Goal: Task Accomplishment & Management: Check status

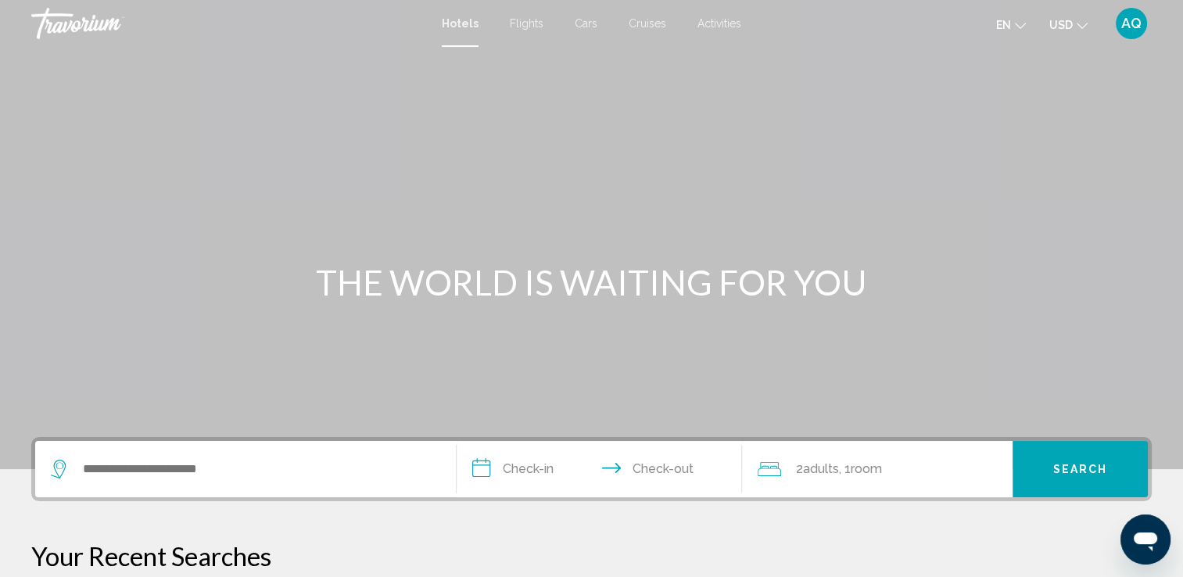
click at [1124, 27] on span "AQ" at bounding box center [1131, 24] width 20 height 16
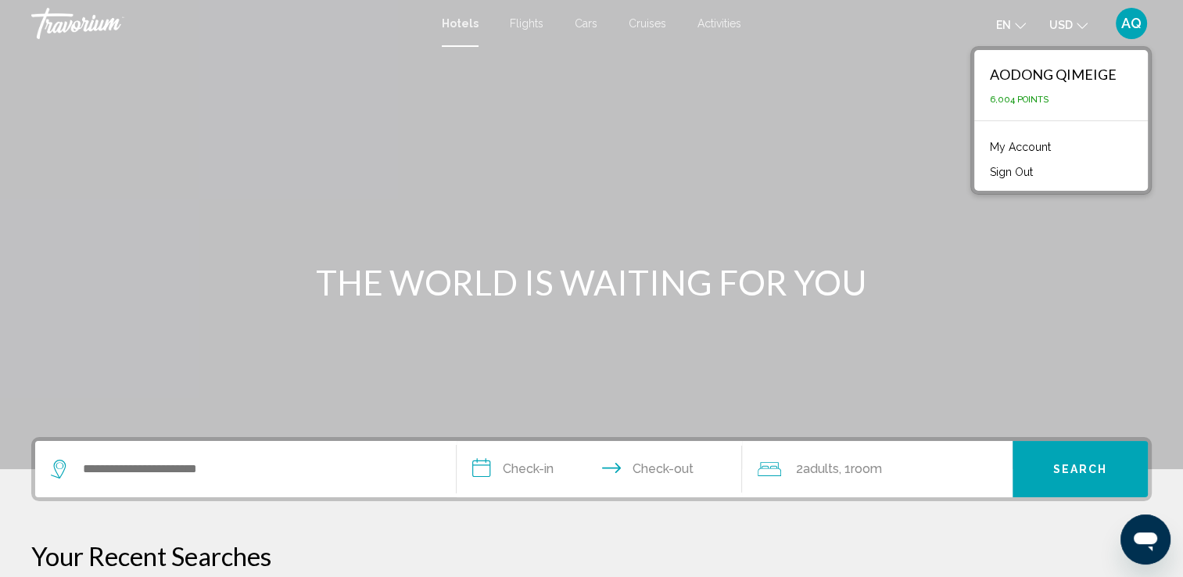
click at [1038, 145] on link "My Account" at bounding box center [1020, 147] width 77 height 20
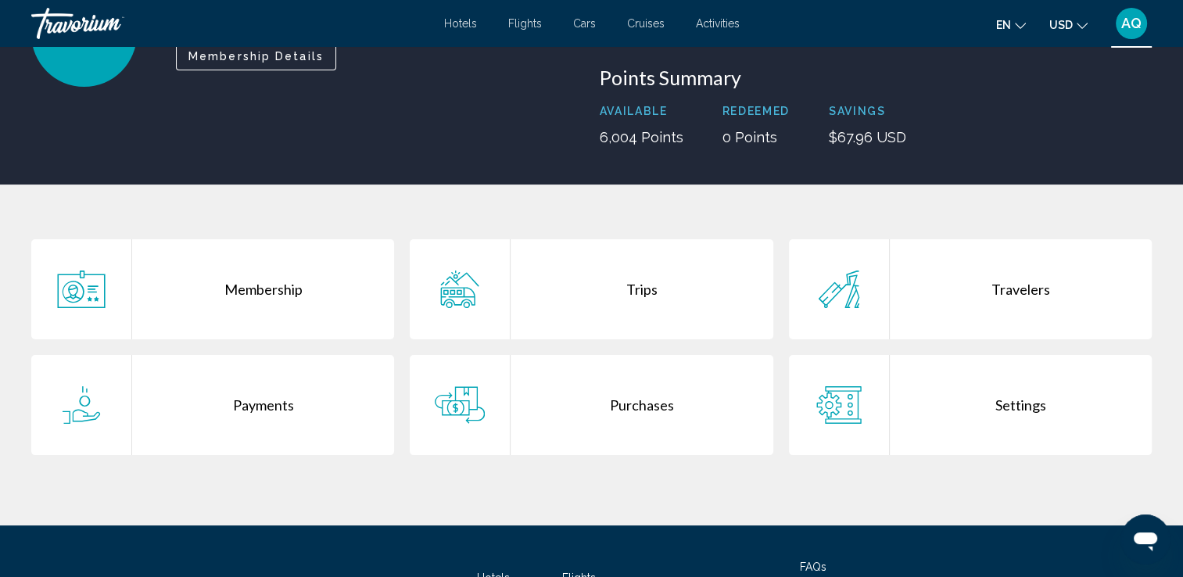
scroll to position [235, 0]
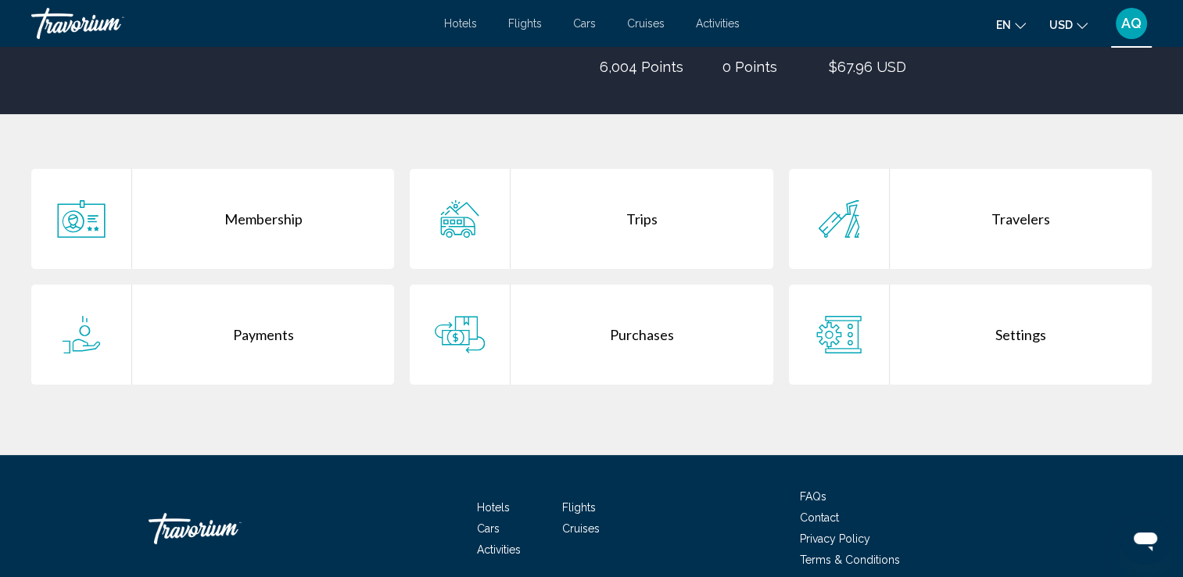
click at [641, 332] on div "Purchases" at bounding box center [642, 335] width 262 height 100
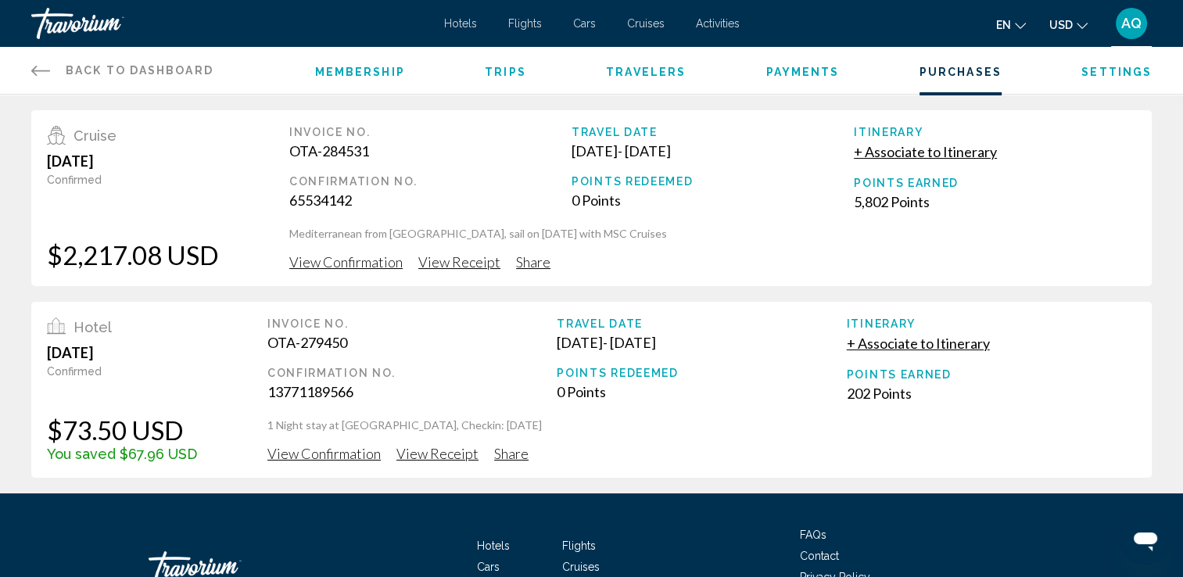
click at [360, 263] on span "View Confirmation" at bounding box center [345, 261] width 113 height 17
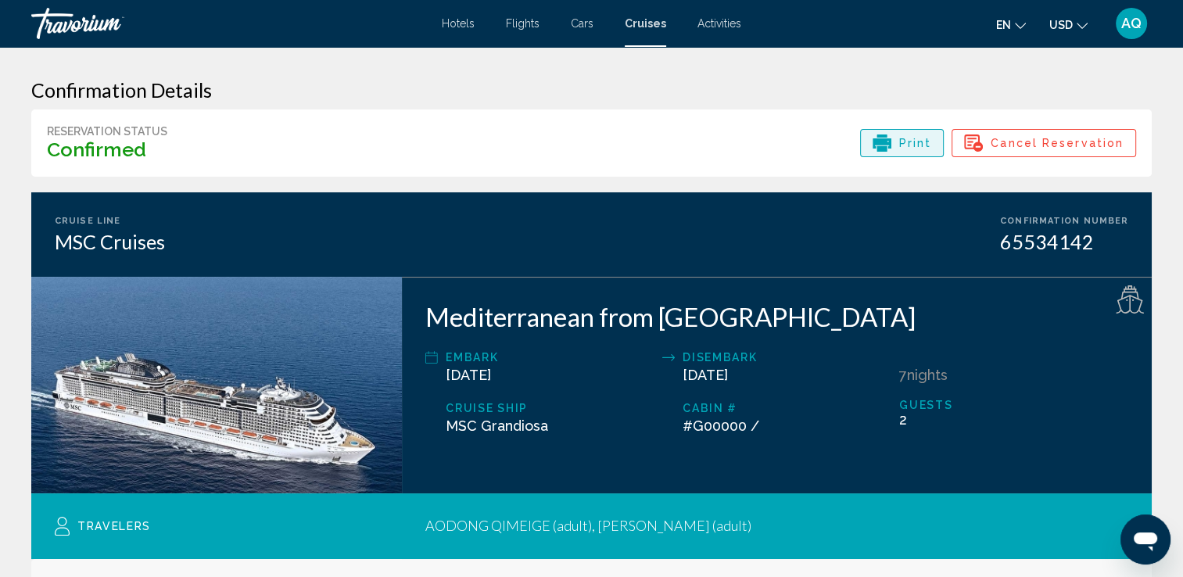
click at [912, 140] on span "Print" at bounding box center [915, 143] width 33 height 27
drag, startPoint x: 901, startPoint y: 137, endPoint x: 195, endPoint y: 493, distance: 790.6
click at [901, 137] on div "Print" at bounding box center [902, 143] width 59 height 27
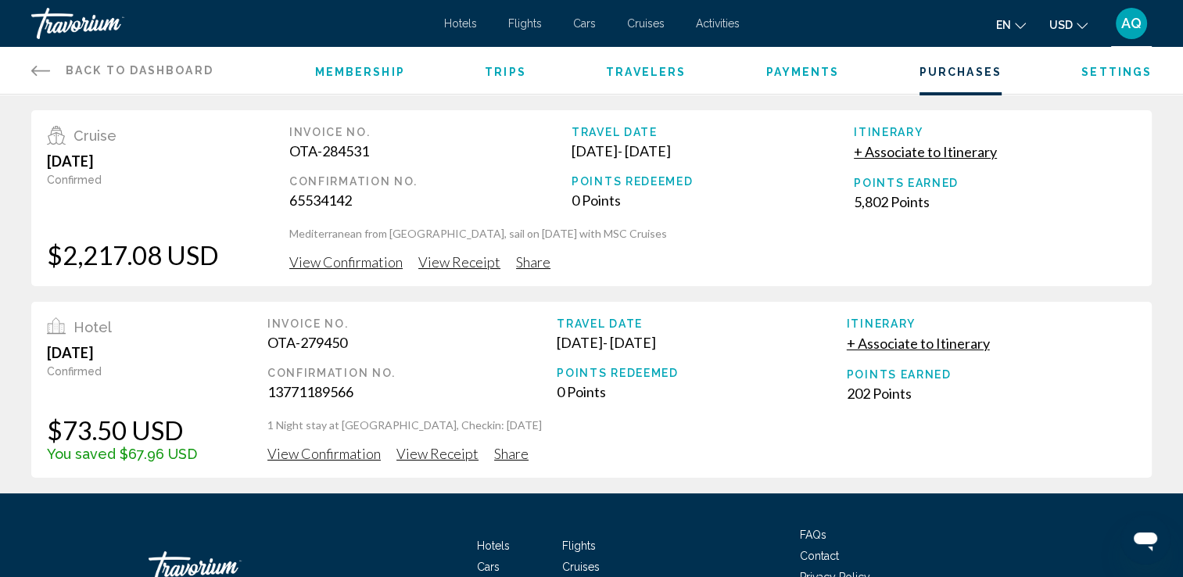
click at [453, 262] on span "View Receipt" at bounding box center [459, 261] width 82 height 17
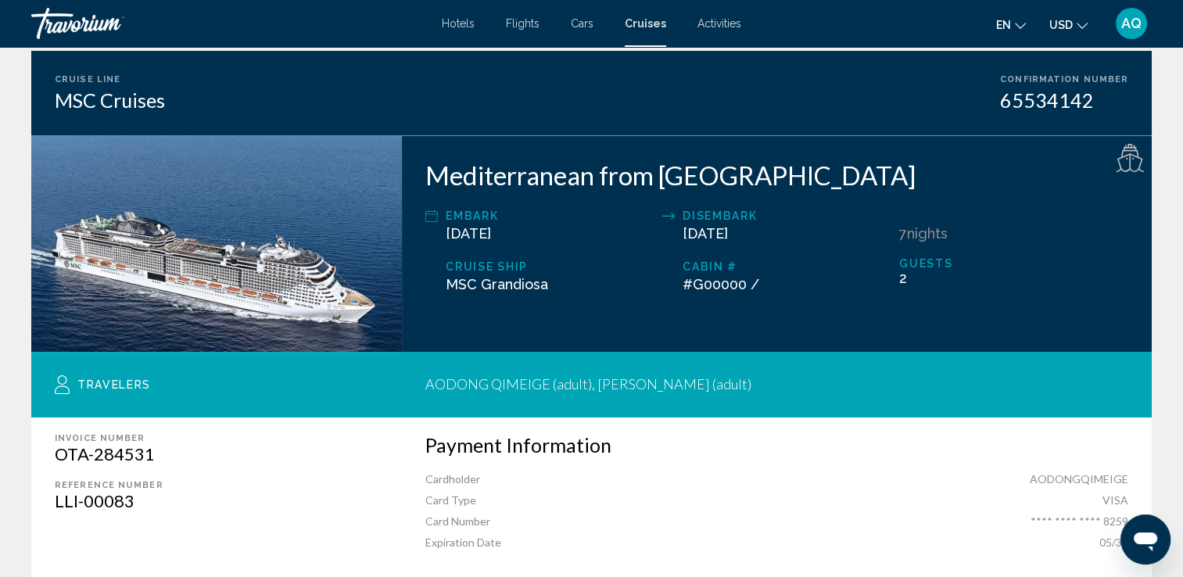
scroll to position [78, 0]
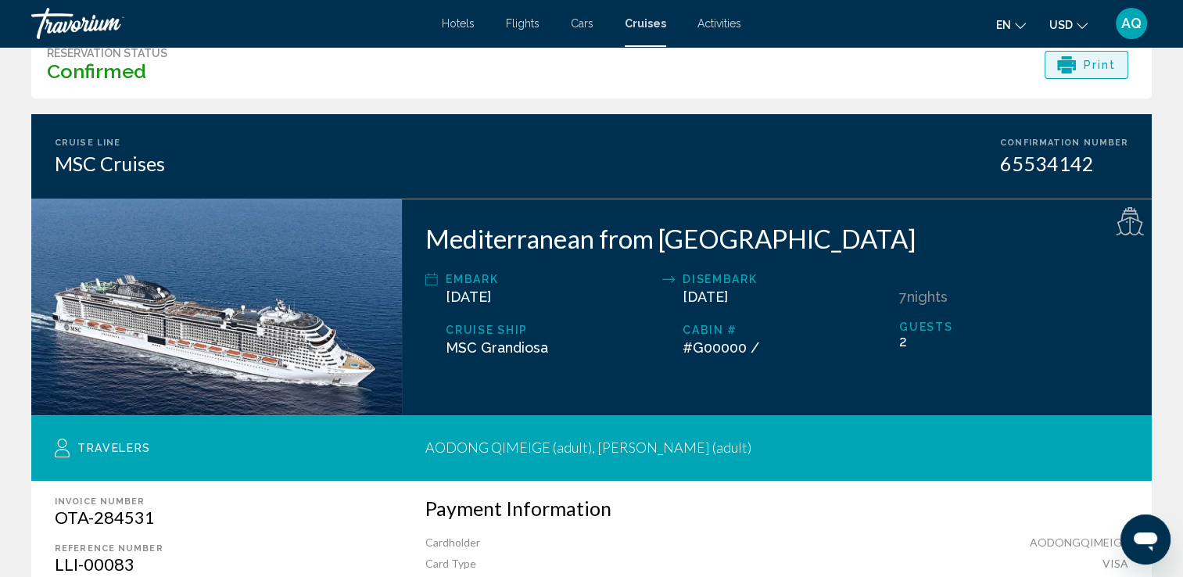
click at [1081, 59] on div "Print" at bounding box center [1086, 65] width 59 height 27
click at [1082, 67] on div "Print" at bounding box center [1086, 65] width 59 height 27
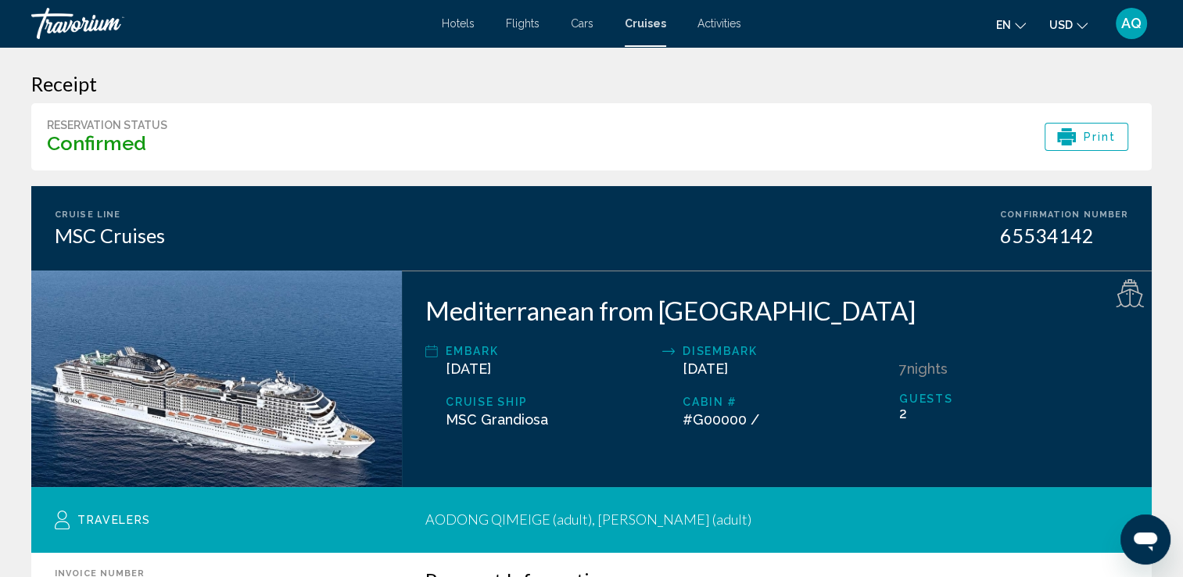
scroll to position [0, 0]
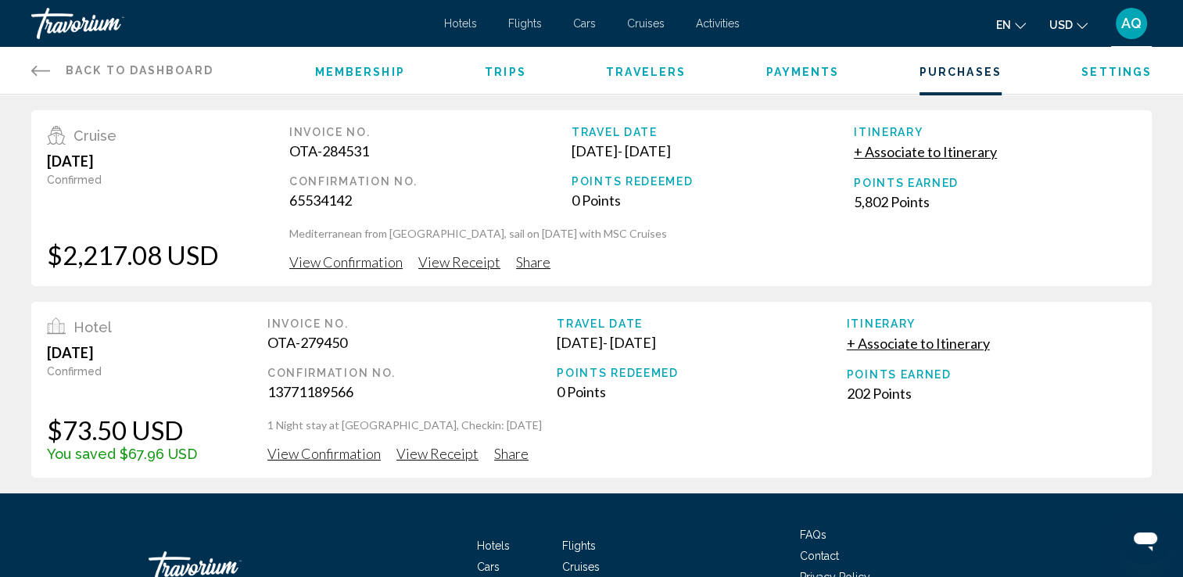
click at [460, 267] on span "View Receipt" at bounding box center [459, 261] width 82 height 17
click at [378, 262] on span "View Confirmation" at bounding box center [345, 261] width 113 height 17
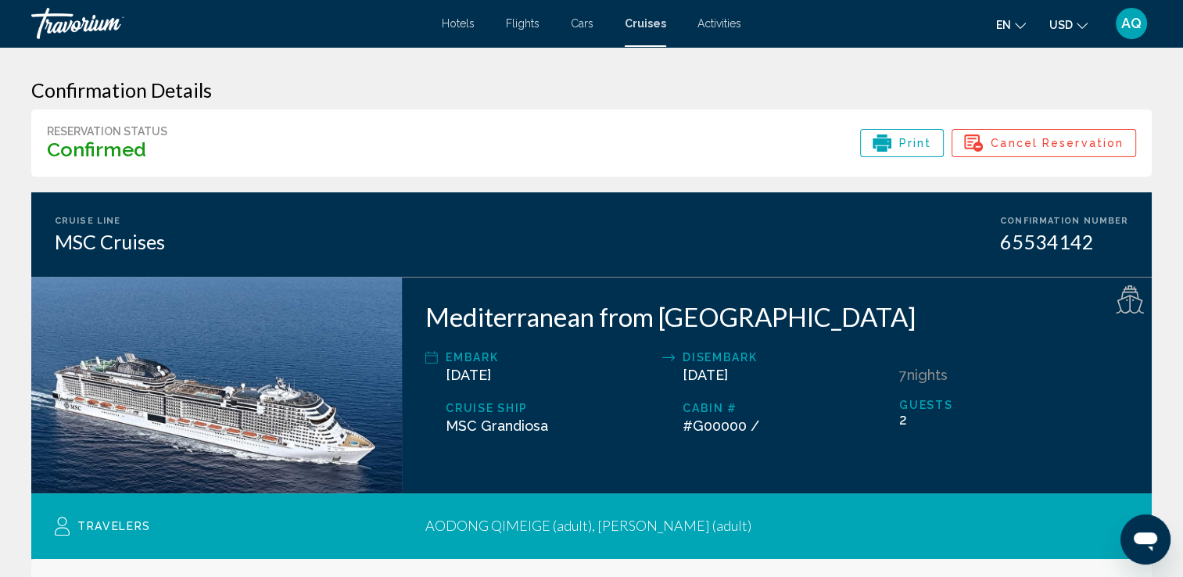
click at [883, 144] on icon "Main content" at bounding box center [882, 143] width 19 height 10
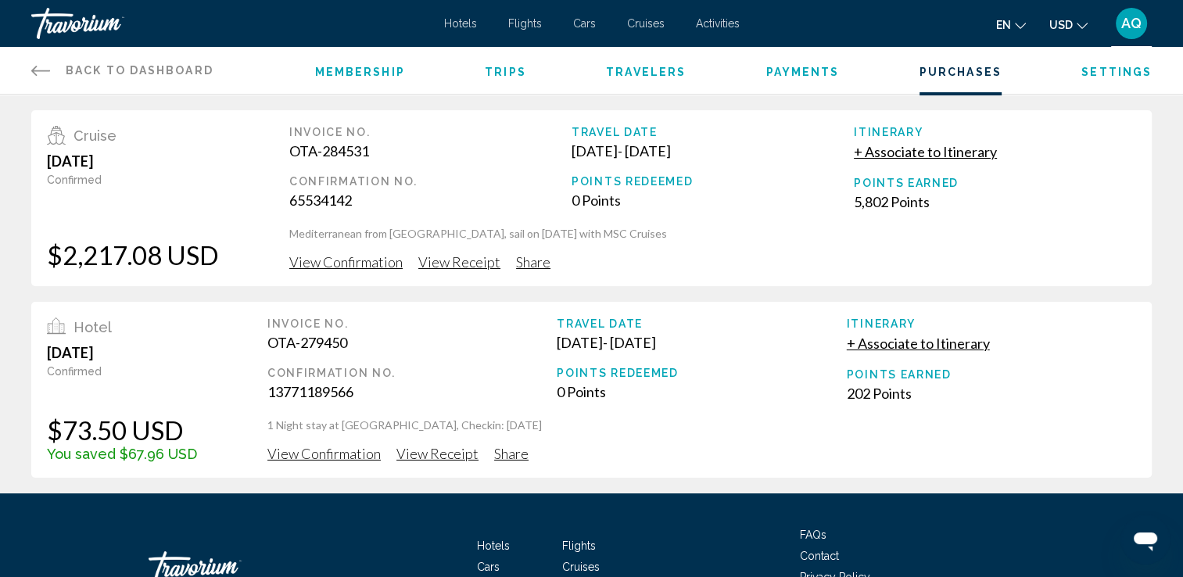
click at [536, 264] on span "Share" at bounding box center [533, 261] width 34 height 17
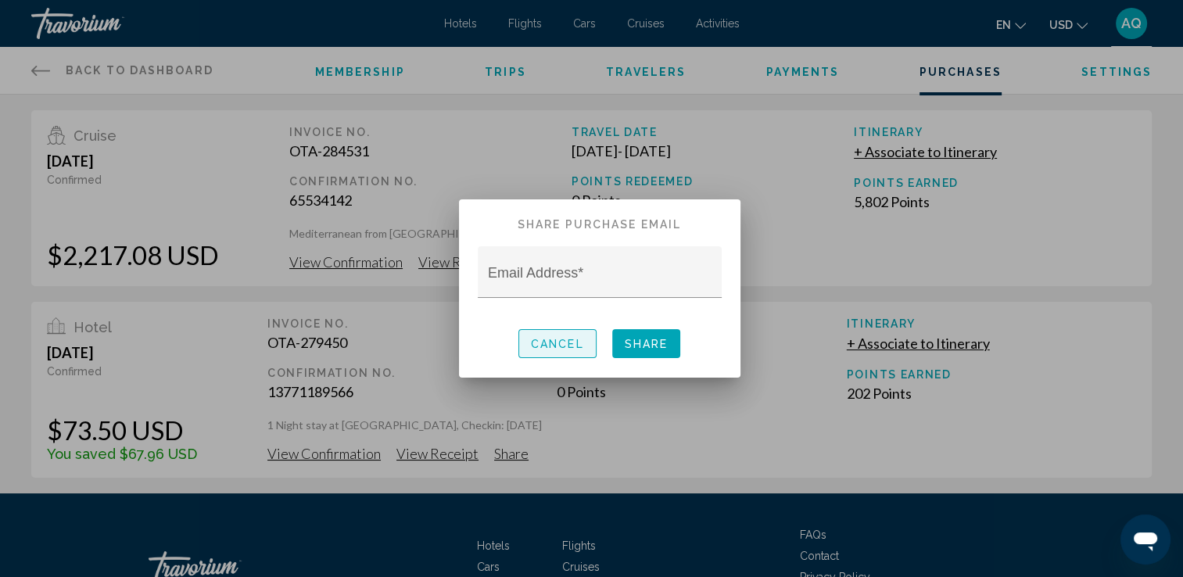
click at [573, 342] on span "Cancel" at bounding box center [557, 344] width 53 height 13
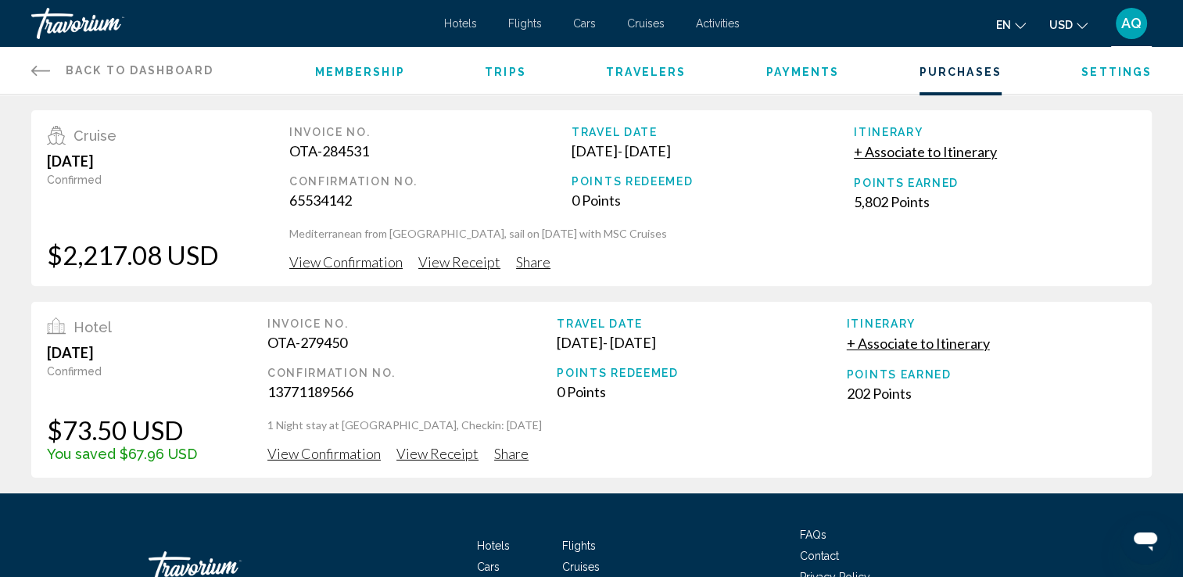
click at [525, 263] on span "Share" at bounding box center [533, 261] width 34 height 17
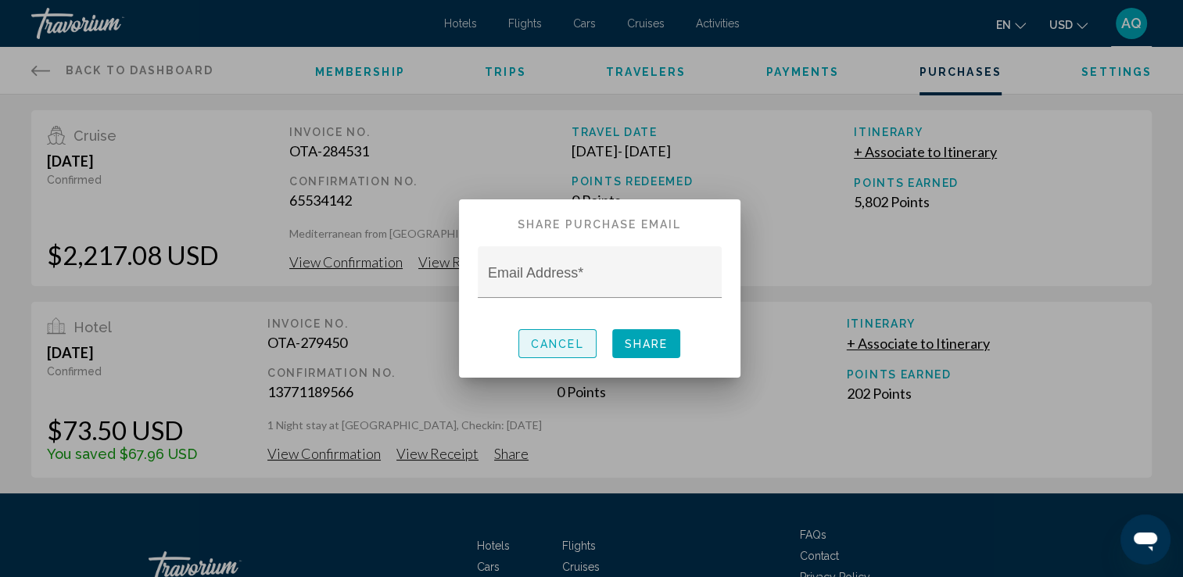
click at [547, 347] on span "Cancel" at bounding box center [557, 344] width 53 height 13
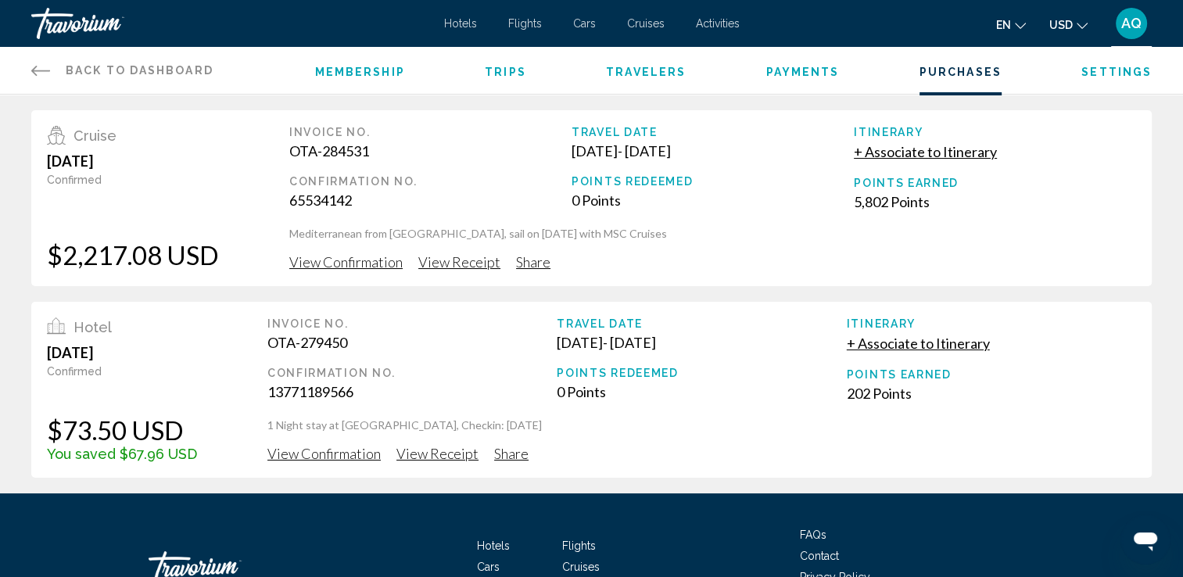
click at [468, 264] on span "View Receipt" at bounding box center [459, 261] width 82 height 17
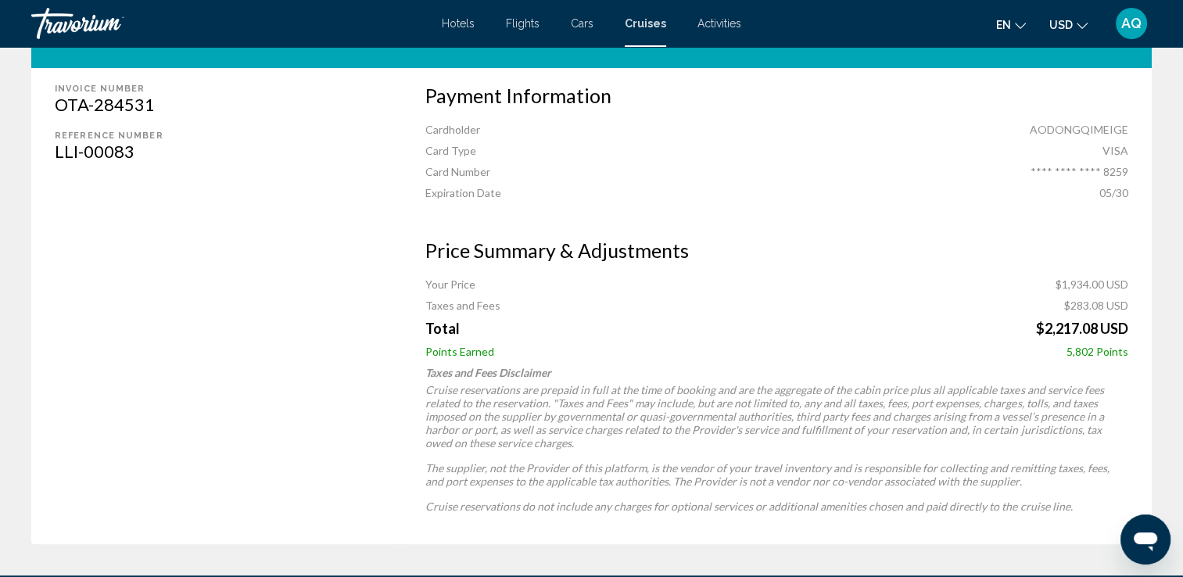
scroll to position [491, 0]
